Goal: Information Seeking & Learning: Learn about a topic

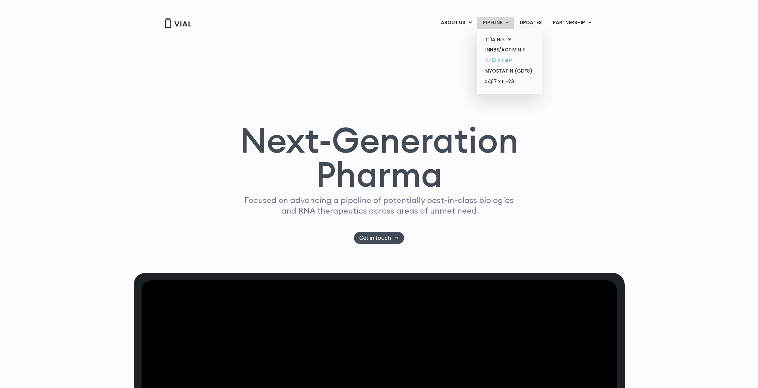
click at [500, 59] on link "IL-13 x TSLP" at bounding box center [510, 60] width 60 height 11
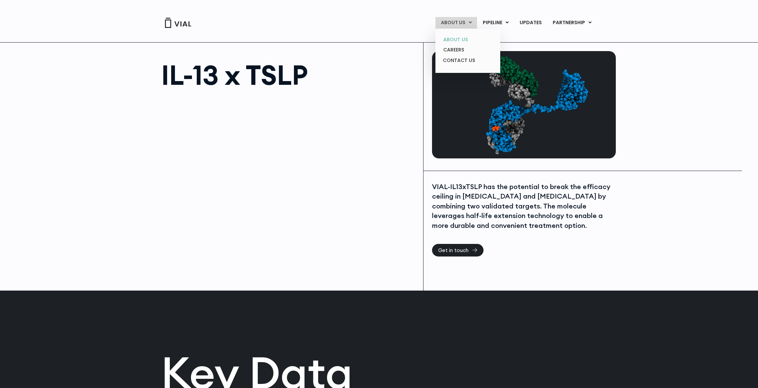
click at [469, 38] on link "ABOUT US" at bounding box center [468, 39] width 60 height 11
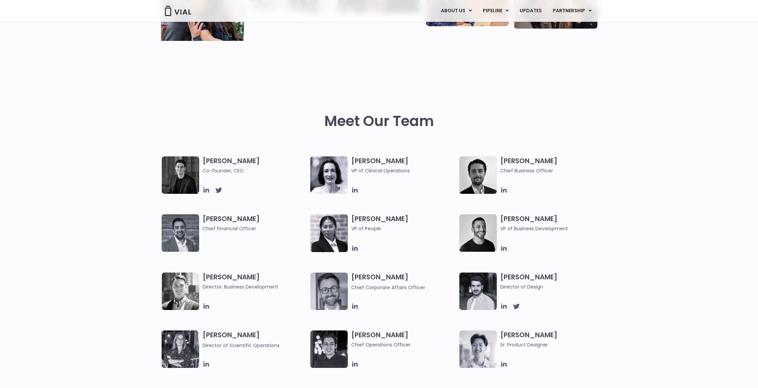
scroll to position [256, 0]
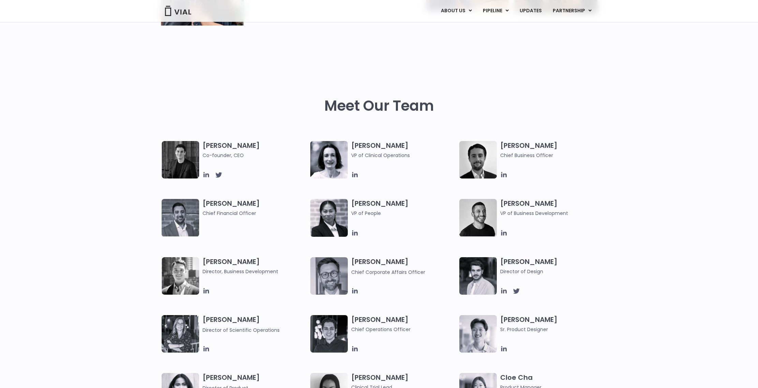
click at [478, 229] on img at bounding box center [478, 218] width 38 height 38
click at [514, 205] on h3 "[PERSON_NAME] VP of Business Development" at bounding box center [552, 208] width 105 height 18
click at [504, 234] on icon at bounding box center [504, 234] width 8 height 8
click at [507, 174] on icon at bounding box center [504, 175] width 8 height 8
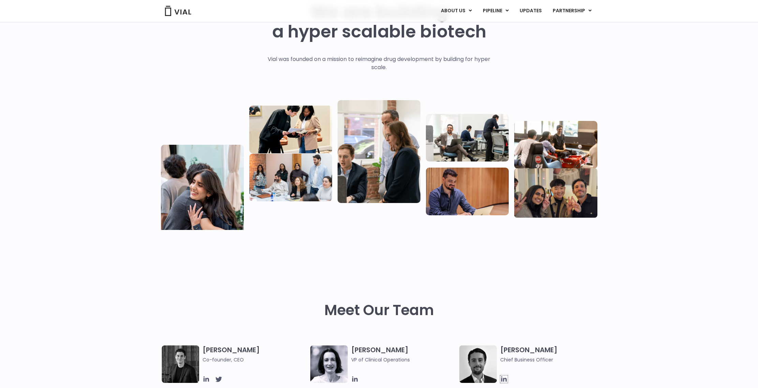
scroll to position [0, 0]
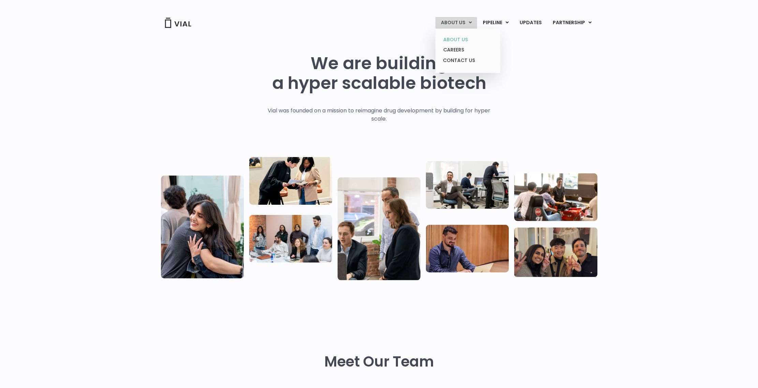
click at [457, 39] on link "ABOUT US" at bounding box center [468, 39] width 60 height 11
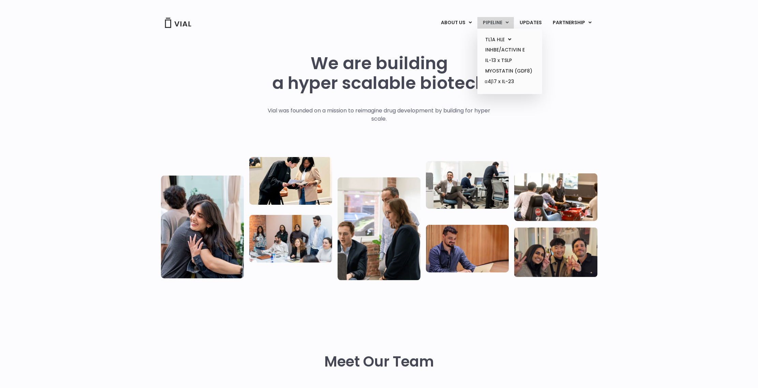
click at [494, 21] on link "PIPELINE" at bounding box center [495, 23] width 36 height 12
